Goal: Contribute content

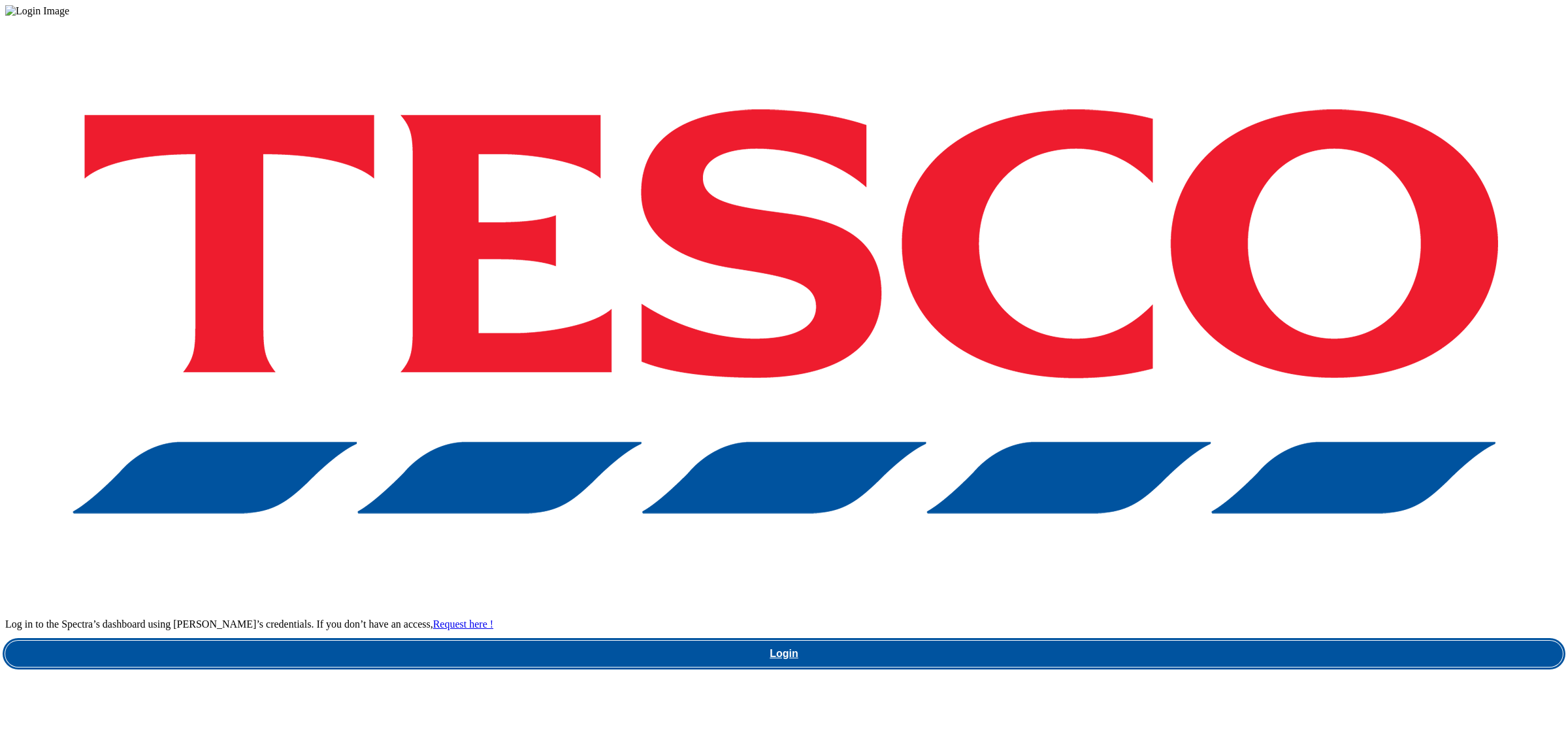
click at [1233, 641] on link "Login" at bounding box center [784, 654] width 1557 height 26
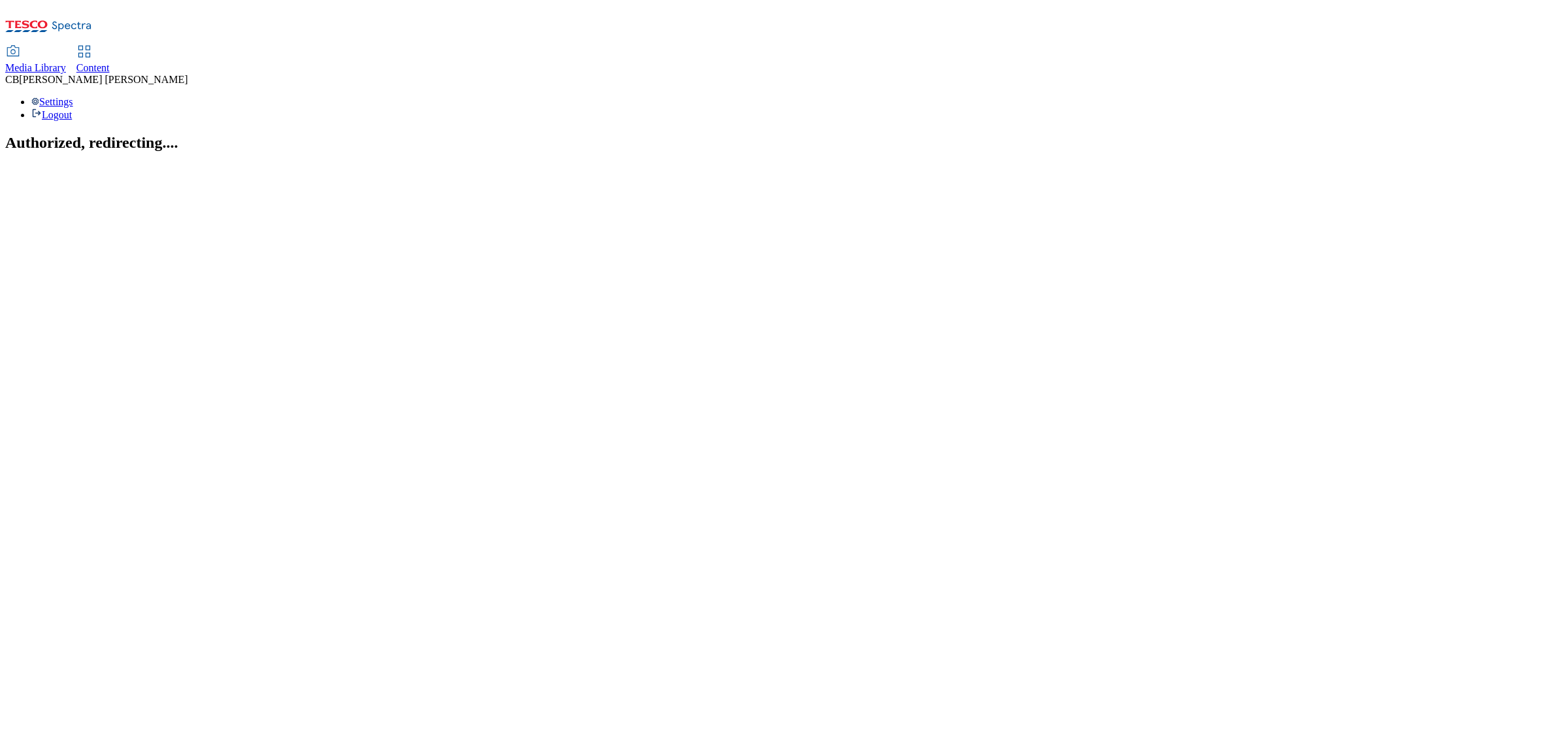
click at [66, 62] on div "Media Library" at bounding box center [35, 68] width 61 height 11
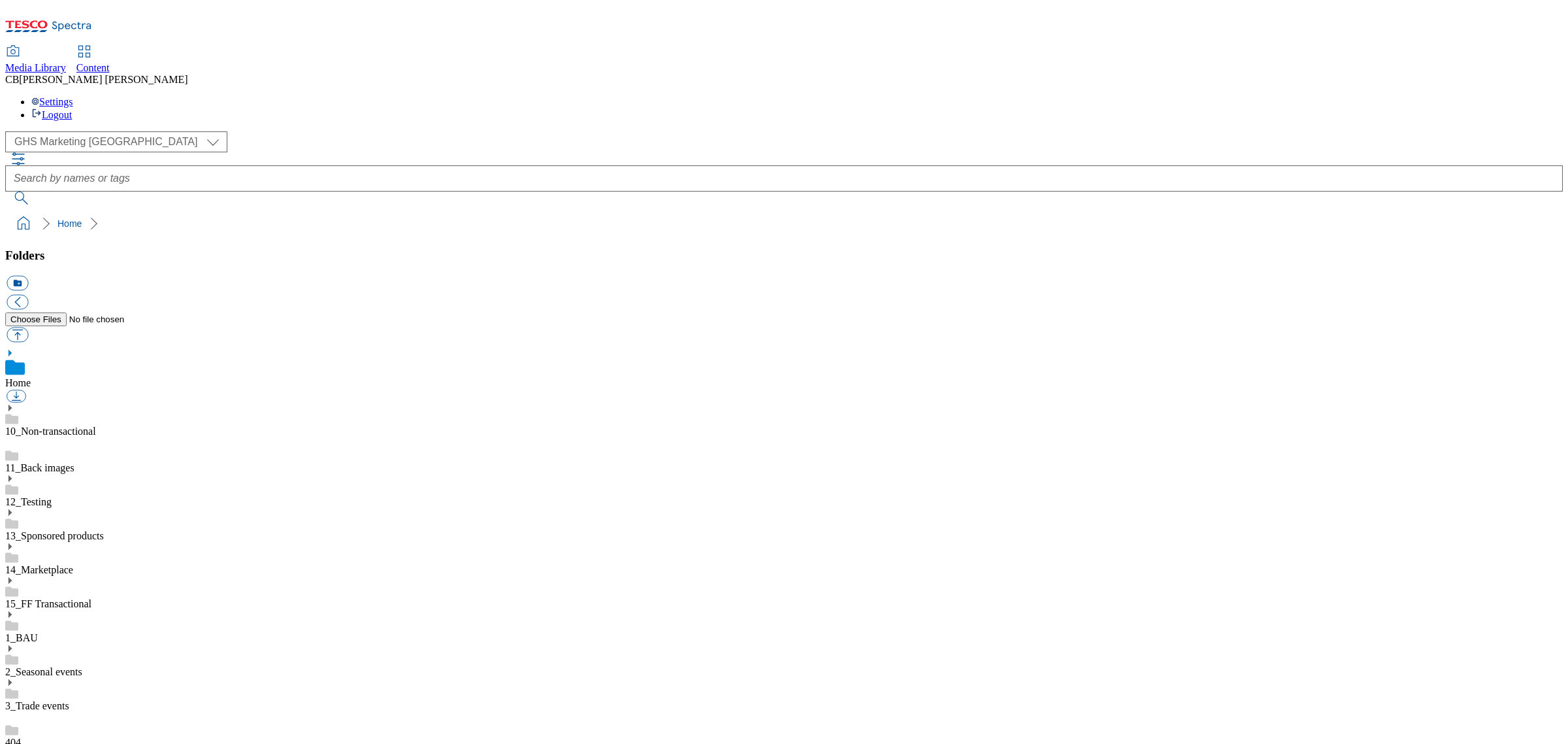
scroll to position [1, 0]
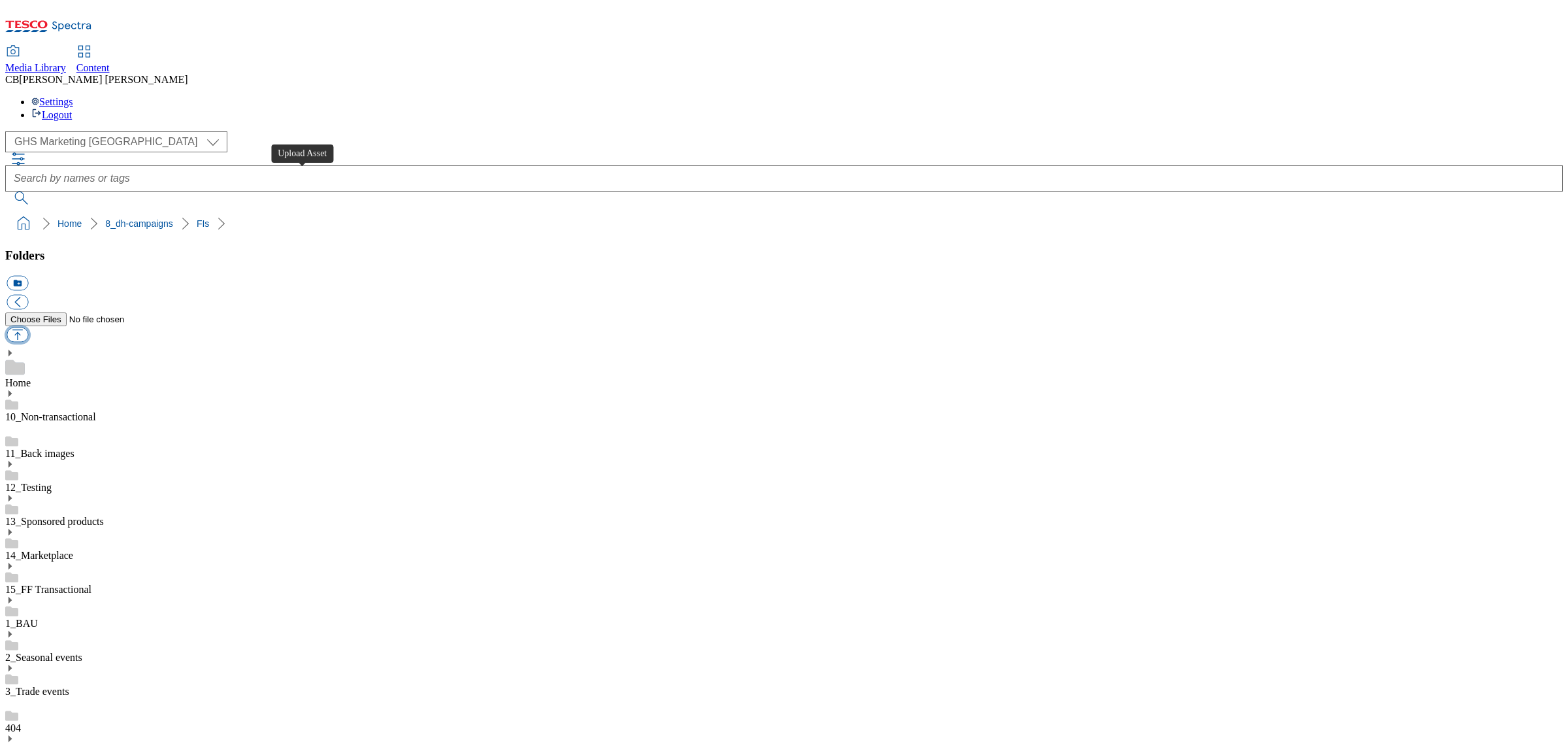
click at [28, 327] on button "button" at bounding box center [17, 335] width 21 height 15
type input "C:\fakepath\1756372079204-Desktop.png"
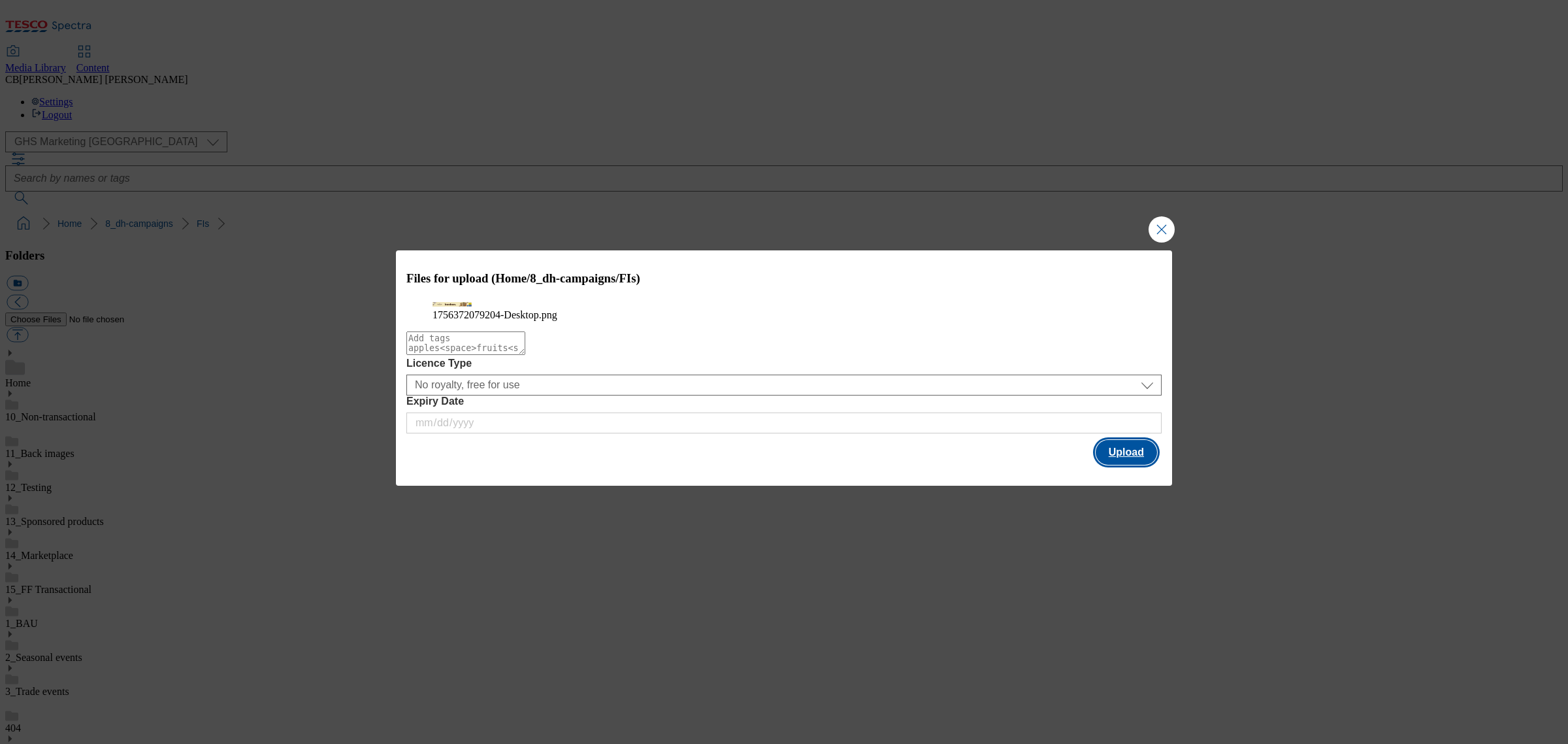
click at [1127, 465] on button "Upload" at bounding box center [1125, 452] width 61 height 25
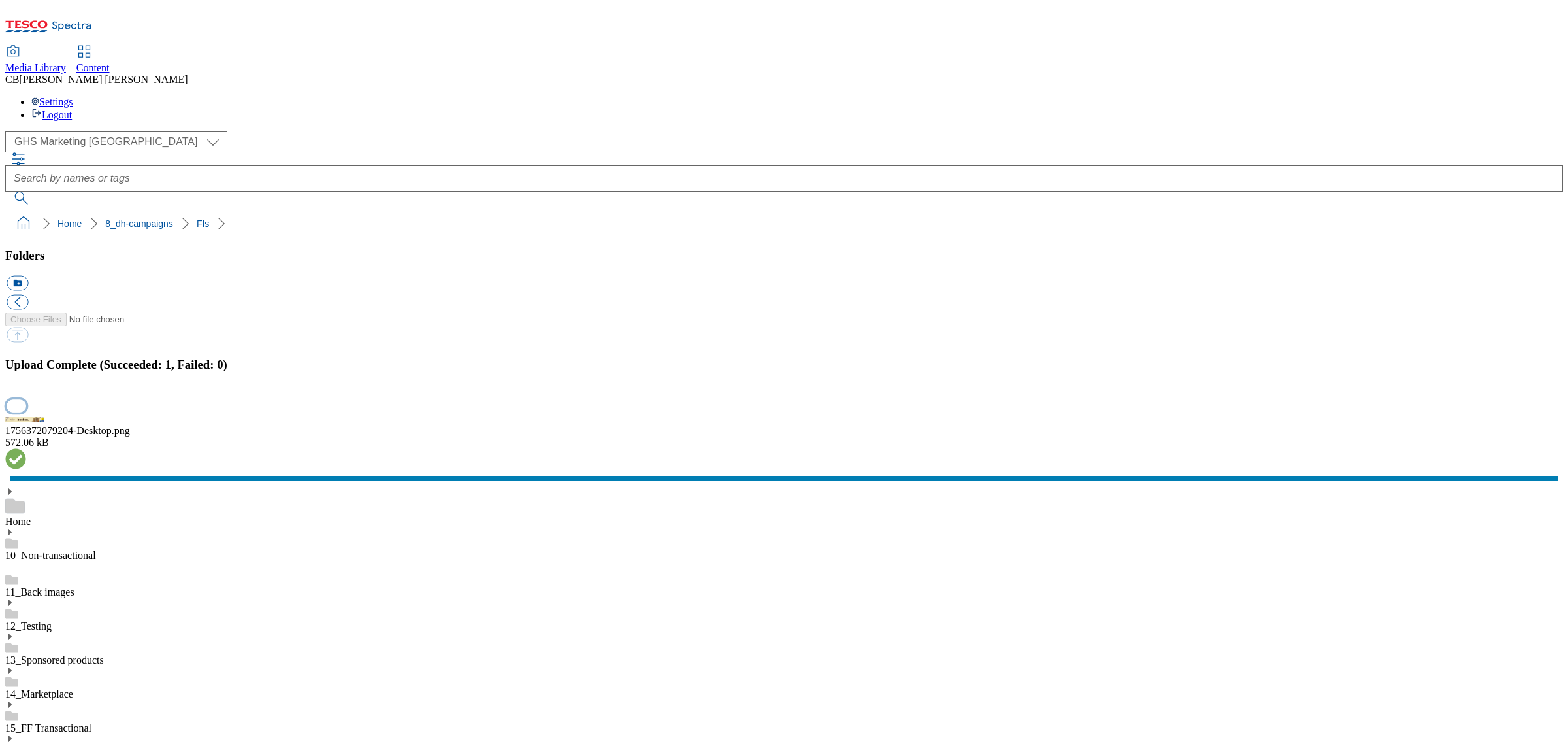
click at [26, 412] on button "button" at bounding box center [16, 405] width 20 height 12
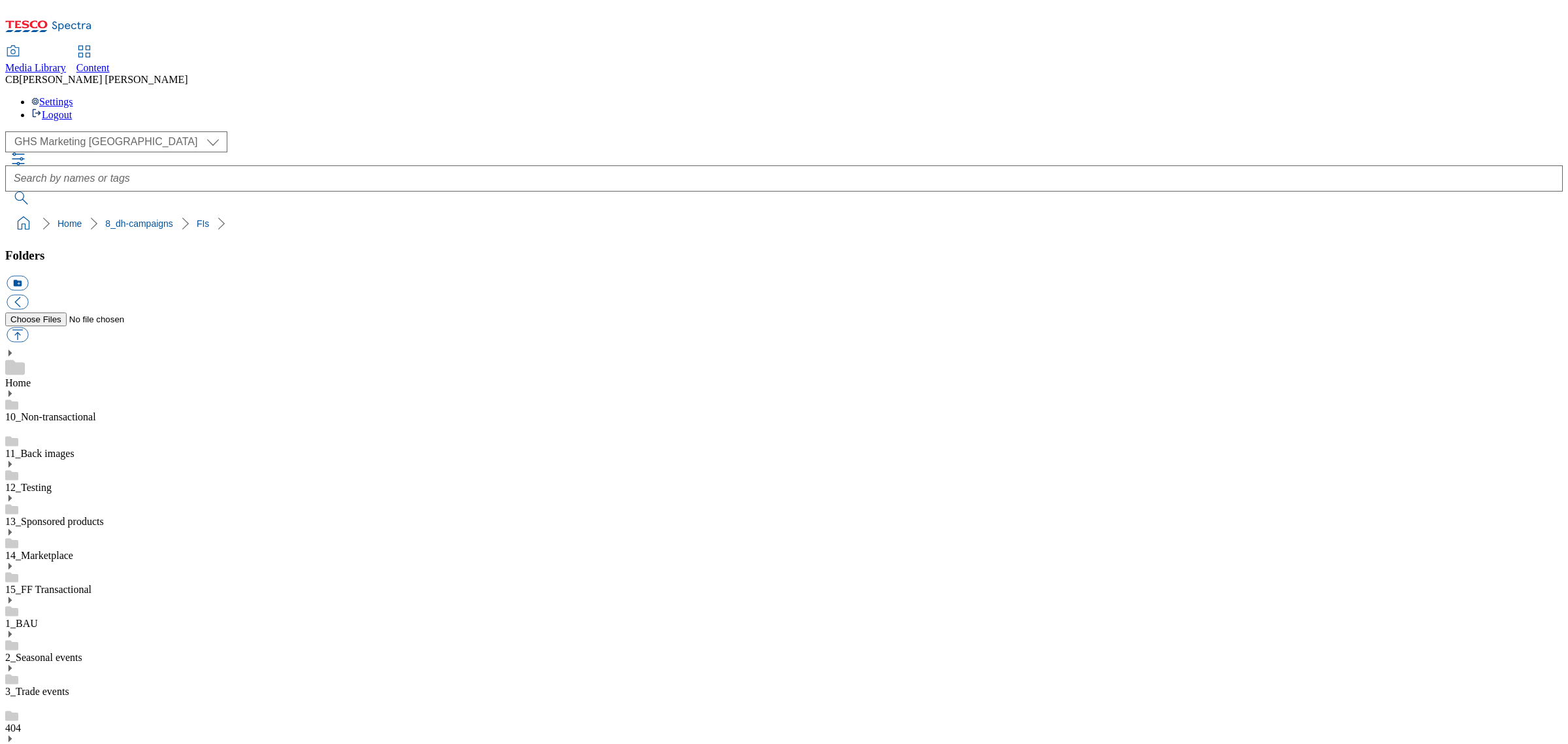
drag, startPoint x: 288, startPoint y: 20, endPoint x: 781, endPoint y: 17, distance: 493.0
click at [791, 46] on div "Media Library Content CB [PERSON_NAME] Settings Logout" at bounding box center [784, 84] width 1557 height 75
